Goal: Task Accomplishment & Management: Use online tool/utility

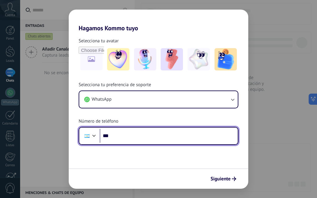
click at [181, 135] on input "***" at bounding box center [169, 136] width 138 height 14
click at [188, 134] on input "***" at bounding box center [169, 136] width 138 height 14
type input "**********"
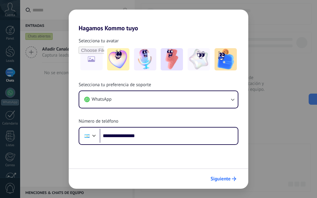
click at [219, 178] on span "Siguiente" at bounding box center [220, 179] width 20 height 4
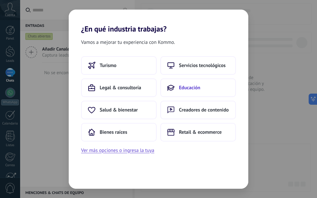
click at [187, 89] on span "Educación" at bounding box center [189, 88] width 21 height 6
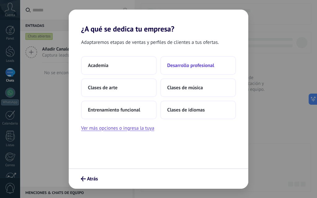
click at [177, 70] on button "Desarrollo profesional" at bounding box center [197, 65] width 75 height 19
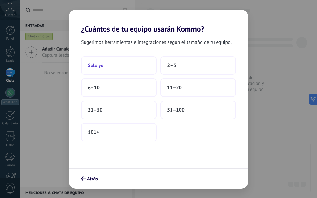
click at [134, 64] on button "Solo yo" at bounding box center [118, 65] width 75 height 19
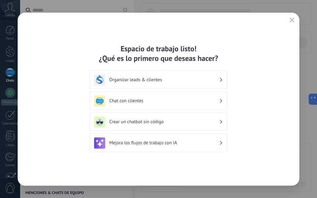
click at [185, 123] on h3 "Crear un chatbot sin código" at bounding box center [164, 122] width 110 height 6
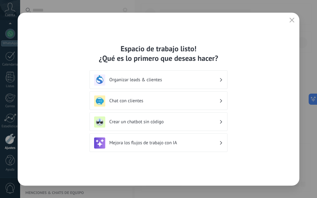
click at [221, 123] on use at bounding box center [221, 121] width 2 height 3
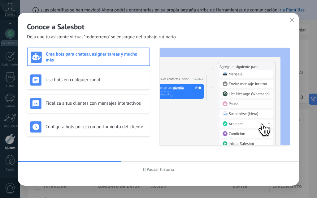
click at [61, 59] on h3 "Crea bots para chatear, asignar tareas y mucho más" at bounding box center [96, 57] width 101 height 12
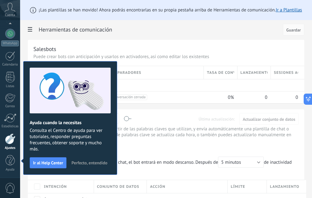
click at [85, 165] on span "Perfecto, entendido" at bounding box center [89, 163] width 36 height 4
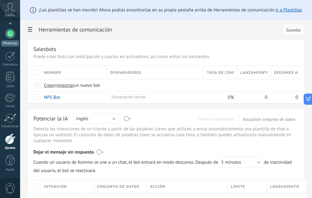
click at [12, 41] on div "WhatsApp" at bounding box center [10, 44] width 18 height 6
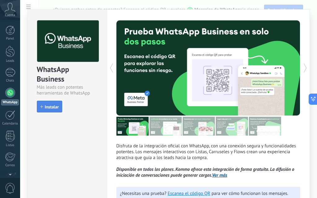
click at [44, 103] on button "Instalar" at bounding box center [49, 107] width 25 height 12
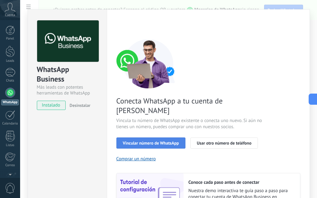
click at [158, 141] on span "Vincular número de WhatsApp" at bounding box center [151, 143] width 56 height 4
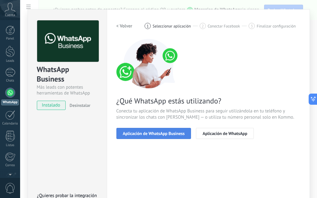
click at [158, 135] on span "Aplicación de WhatsApp Business" at bounding box center [154, 133] width 62 height 4
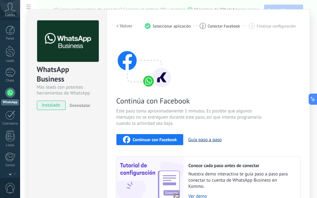
click at [201, 138] on button "Guía paso a paso" at bounding box center [204, 140] width 33 height 6
click at [11, 123] on div "Calendario" at bounding box center [10, 124] width 18 height 4
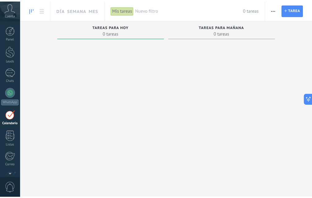
scroll to position [18, 0]
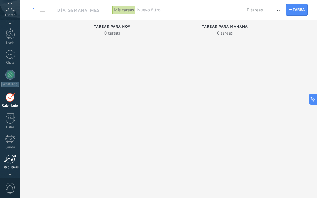
click at [5, 163] on div at bounding box center [10, 159] width 12 height 9
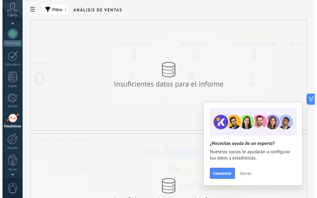
scroll to position [45, 0]
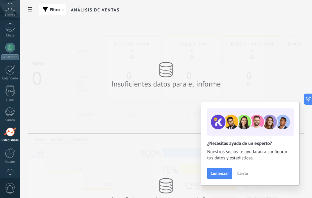
click at [10, 14] on span "Cuenta" at bounding box center [10, 15] width 10 height 4
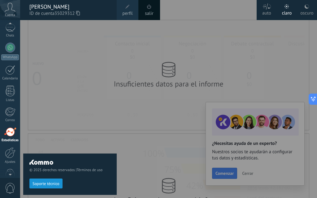
scroll to position [41, 0]
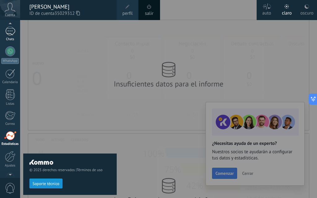
click at [7, 35] on div at bounding box center [10, 31] width 10 height 9
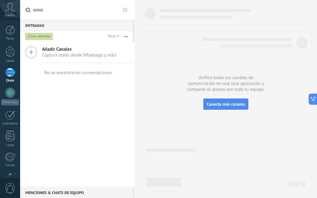
click at [11, 75] on div at bounding box center [10, 72] width 10 height 9
click at [12, 75] on div at bounding box center [10, 72] width 10 height 9
click at [11, 72] on div at bounding box center [10, 72] width 10 height 9
click at [13, 54] on div at bounding box center [10, 51] width 9 height 11
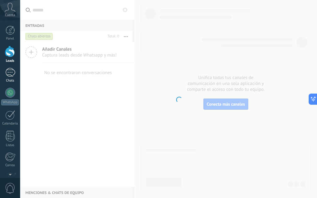
click at [9, 76] on div at bounding box center [10, 72] width 10 height 9
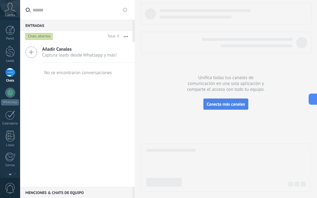
click at [217, 105] on span "Conecta más canales" at bounding box center [226, 104] width 38 height 6
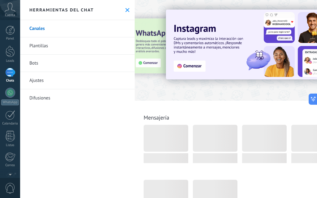
click at [51, 69] on link "Bots" at bounding box center [77, 63] width 114 height 17
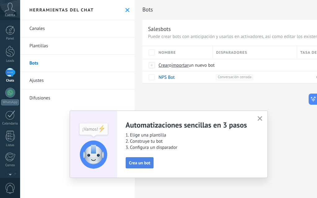
click at [127, 167] on button "Crea un bot" at bounding box center [140, 162] width 28 height 11
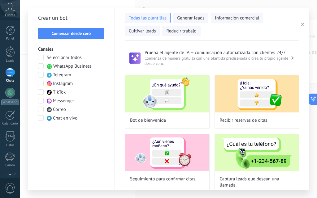
click at [53, 66] on div "WhatsApp Business" at bounding box center [69, 66] width 45 height 6
click at [54, 56] on span "Seleccionar todos" at bounding box center [64, 58] width 35 height 6
click at [53, 67] on span "WhatsApp Business" at bounding box center [72, 66] width 38 height 6
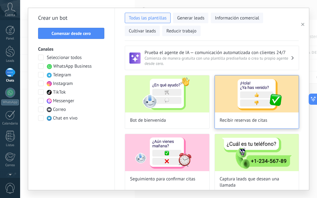
click at [243, 107] on img at bounding box center [257, 93] width 84 height 37
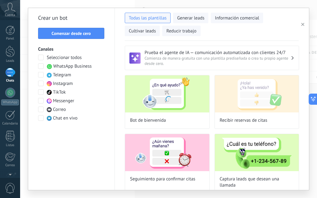
type input "**********"
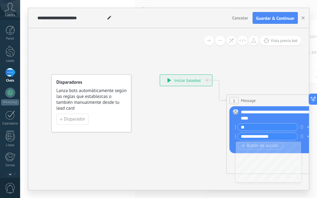
click at [196, 82] on div "**********" at bounding box center [186, 80] width 52 height 11
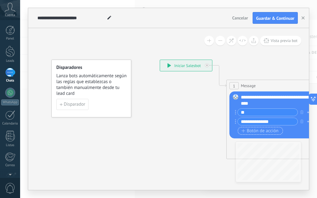
click at [265, 128] on button "Botón de acción" at bounding box center [260, 131] width 45 height 8
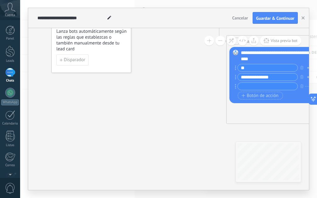
click at [272, 16] on span "Guardar & Continuar" at bounding box center [275, 18] width 38 height 4
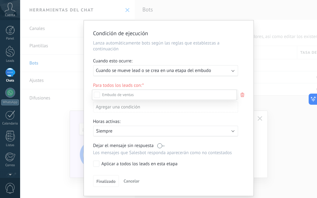
click at [109, 183] on div "Incoming leads Contacto inicial Negociación Debate contractual Discusión de con…" at bounding box center [164, 144] width 145 height 108
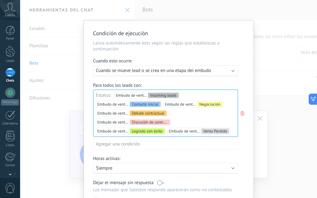
click at [128, 170] on p "Siempre" at bounding box center [150, 169] width 108 height 6
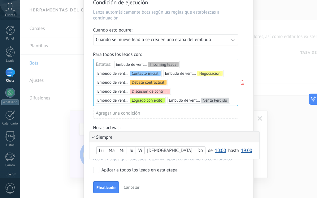
scroll to position [55, 0]
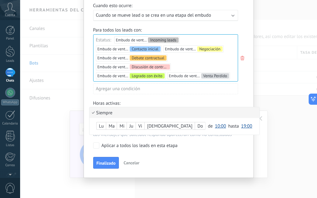
click at [107, 161] on div at bounding box center [169, 71] width 170 height 213
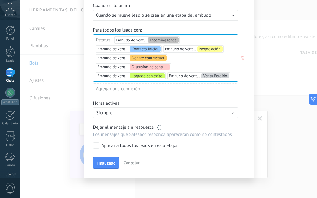
click at [98, 150] on div "Condición de ejecución Lanza automáticamente bots según las reglas que establez…" at bounding box center [169, 71] width 170 height 213
click at [107, 145] on div "Aplicar a todos los leads en esta etapa" at bounding box center [139, 146] width 76 height 6
click at [107, 165] on span "Finalizado" at bounding box center [106, 163] width 19 height 4
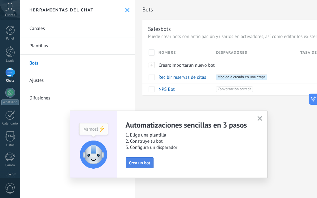
click at [131, 161] on span "Crea un bot" at bounding box center [139, 163] width 21 height 4
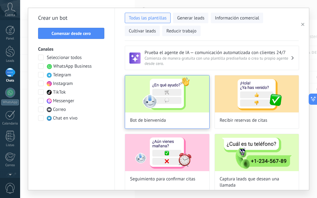
click at [176, 101] on img at bounding box center [167, 93] width 84 height 37
type input "**********"
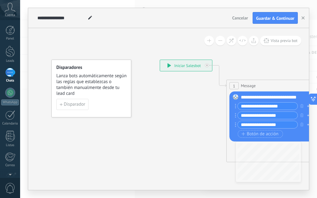
click at [286, 125] on input "**********" at bounding box center [268, 124] width 60 height 7
click at [265, 134] on span "Botón de acción" at bounding box center [259, 134] width 37 height 5
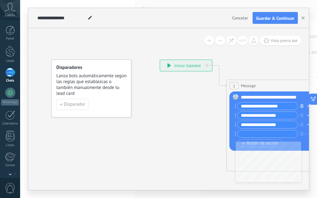
click at [301, 107] on icon "button" at bounding box center [301, 106] width 3 height 4
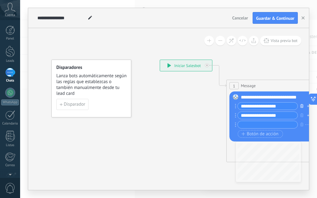
click at [301, 107] on icon "button" at bounding box center [301, 106] width 3 height 4
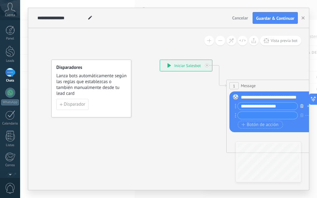
click at [301, 107] on icon "button" at bounding box center [301, 106] width 3 height 4
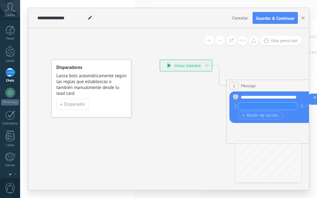
click at [253, 106] on input "text" at bounding box center [268, 106] width 60 height 7
click at [286, 106] on input "**********" at bounding box center [268, 106] width 60 height 7
type input "**********"
click at [264, 115] on span "Botón de acción" at bounding box center [259, 115] width 37 height 5
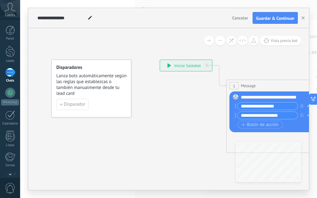
type input "**********"
click at [281, 116] on input "**********" at bounding box center [268, 115] width 60 height 7
click at [268, 125] on span "Botón de acción" at bounding box center [259, 125] width 37 height 5
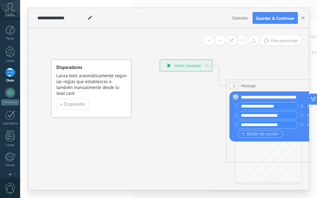
click at [275, 134] on span "Botón de acción" at bounding box center [259, 134] width 37 height 5
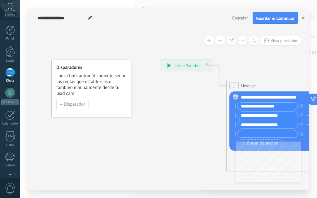
click at [283, 125] on input "**********" at bounding box center [268, 124] width 60 height 7
type input "**********"
drag, startPoint x: 175, startPoint y: 136, endPoint x: 224, endPoint y: 142, distance: 49.5
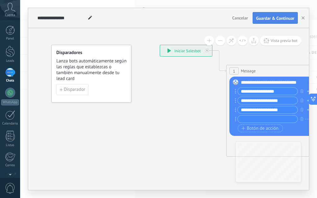
click at [271, 20] on span "Guardar & Continuar" at bounding box center [275, 18] width 38 height 4
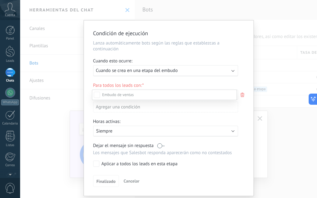
click at [109, 182] on div "Incoming leads Contacto inicial Negociación Debate contractual Discusión de con…" at bounding box center [164, 144] width 145 height 108
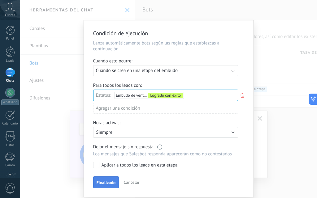
click at [105, 181] on span "Finalizado" at bounding box center [106, 183] width 19 height 4
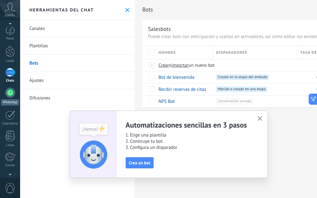
click at [11, 94] on div at bounding box center [10, 93] width 10 height 10
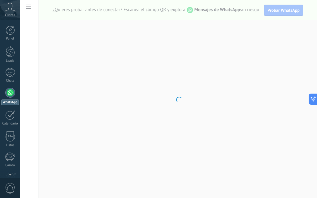
click at [29, 8] on body ".abccls-1,.abccls-2{fill-rule:evenodd}.abccls-2{fill:#fff} .abfcls-1{fill:none}…" at bounding box center [158, 99] width 317 height 198
click at [29, 7] on body ".abccls-1,.abccls-2{fill-rule:evenodd}.abccls-2{fill:#fff} .abfcls-1{fill:none}…" at bounding box center [158, 99] width 317 height 198
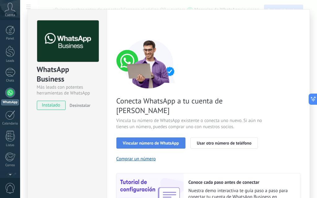
click at [149, 141] on span "Vincular número de WhatsApp" at bounding box center [151, 143] width 56 height 4
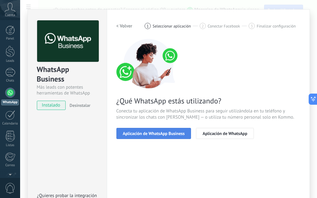
click at [149, 134] on span "Aplicación de WhatsApp Business" at bounding box center [154, 133] width 62 height 4
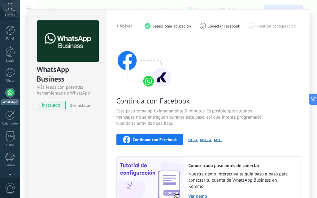
click at [148, 140] on span "Continuar con Facebook" at bounding box center [155, 140] width 44 height 4
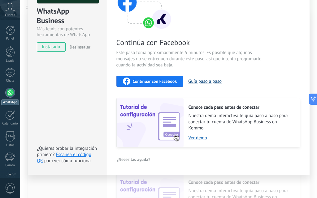
click at [217, 82] on button "Guía paso a paso" at bounding box center [204, 82] width 33 height 6
